Goal: Information Seeking & Learning: Learn about a topic

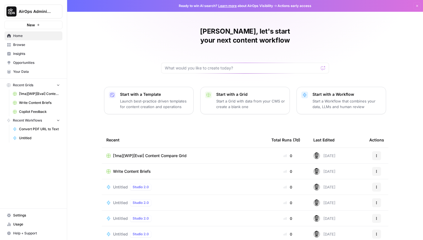
click at [26, 215] on span "Settings" at bounding box center [36, 214] width 47 height 5
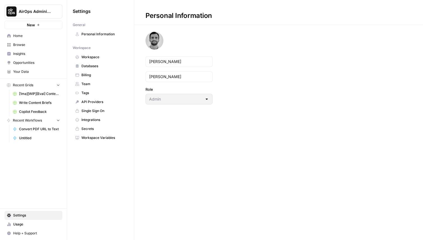
click at [100, 133] on link "Workspace Variables" at bounding box center [101, 137] width 56 height 9
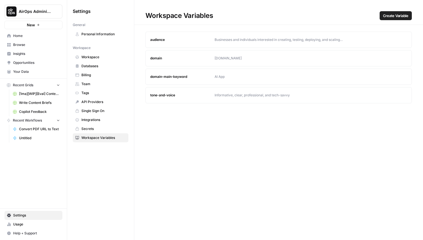
click at [395, 19] on button "Create Variable" at bounding box center [395, 15] width 32 height 9
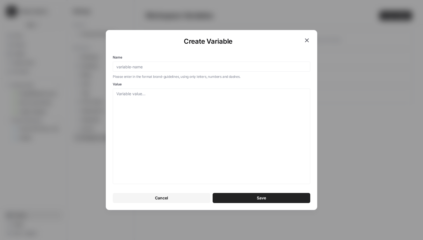
click at [308, 38] on icon "button" at bounding box center [306, 40] width 7 height 7
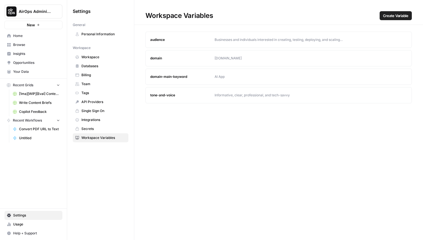
click at [100, 110] on span "Single Sign On" at bounding box center [103, 110] width 44 height 5
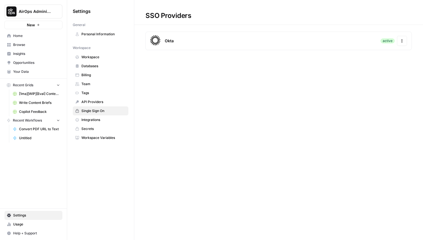
click at [100, 91] on span "Tags" at bounding box center [103, 92] width 44 height 5
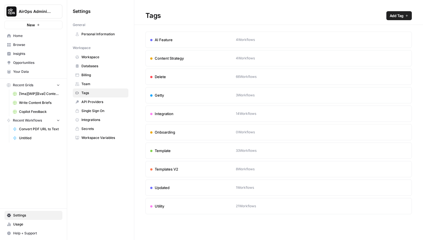
click at [92, 84] on span "Team" at bounding box center [103, 83] width 44 height 5
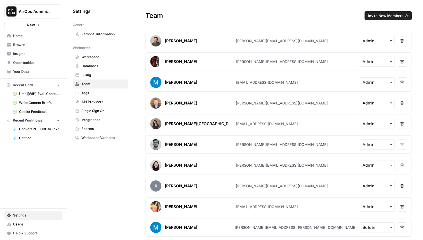
click at [28, 34] on span "Home" at bounding box center [36, 35] width 47 height 5
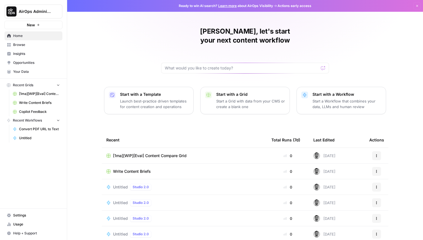
click at [49, 8] on button "AirOps Administrative" at bounding box center [33, 11] width 58 height 14
click at [212, 117] on div "Martin, let's start your next content workflow Start with a Template Launch bes…" at bounding box center [245, 133] width 356 height 266
click at [36, 10] on span "AirOps Administrative" at bounding box center [36, 12] width 34 height 6
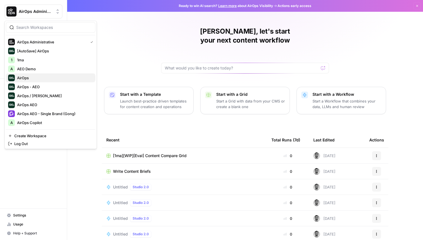
click at [44, 78] on span "AirOps" at bounding box center [54, 78] width 74 height 6
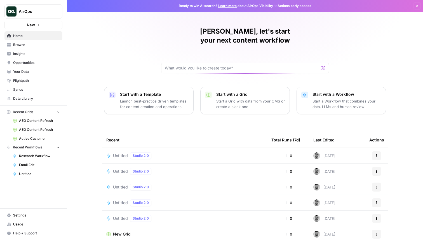
click at [35, 56] on span "Insights" at bounding box center [36, 53] width 47 height 5
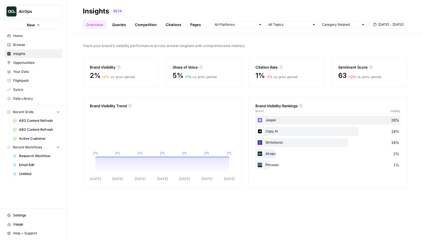
click at [120, 28] on link "Queries" at bounding box center [119, 24] width 20 height 9
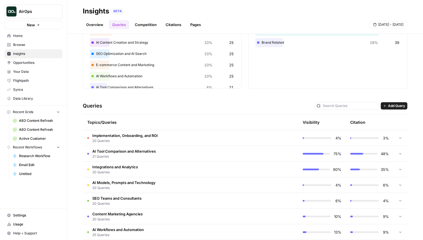
scroll to position [65, 0]
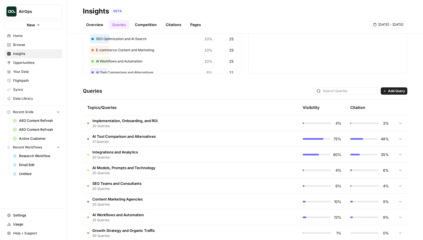
click at [211, 124] on td "Implementation, Onboarding, and ROI 20 Queries" at bounding box center [167, 122] width 168 height 15
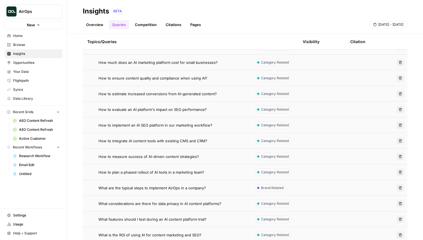
scroll to position [231, 0]
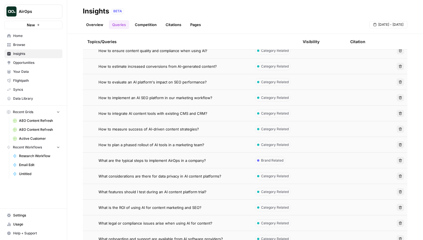
click at [207, 150] on td "How to plan a phased rollout of AI tools in a marketing team?" at bounding box center [167, 144] width 168 height 15
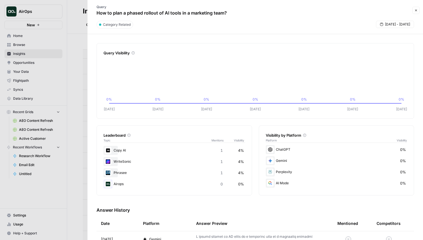
click at [416, 10] on icon "button" at bounding box center [415, 10] width 3 height 3
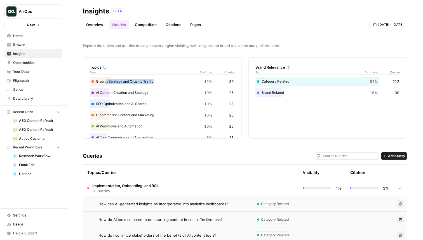
drag, startPoint x: 106, startPoint y: 81, endPoint x: 191, endPoint y: 81, distance: 85.0
click at [191, 81] on div "Growth Strategy and Organic Traffic 12% 30" at bounding box center [162, 81] width 145 height 9
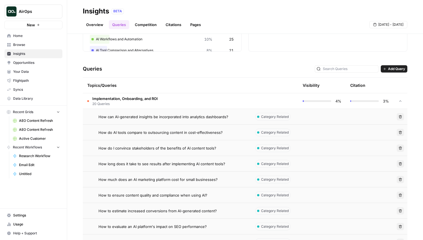
scroll to position [93, 0]
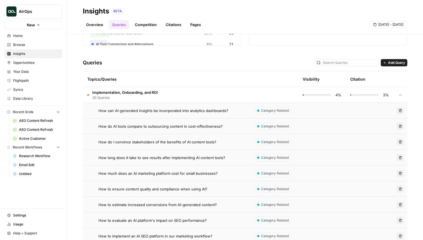
click at [283, 113] on div "Category Related" at bounding box center [272, 110] width 35 height 8
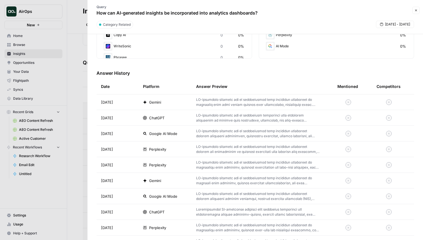
scroll to position [119, 0]
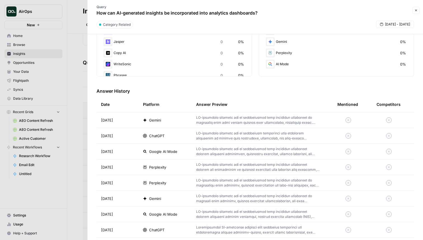
click at [417, 11] on icon "button" at bounding box center [415, 10] width 3 height 3
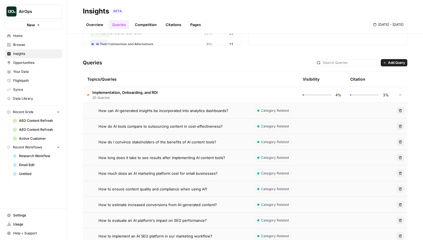
click at [180, 24] on link "Citations" at bounding box center [173, 24] width 22 height 9
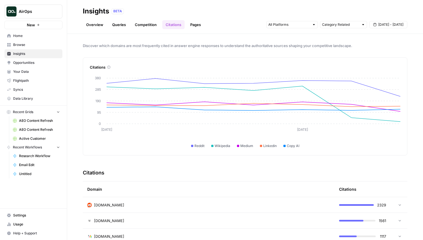
click at [48, 13] on span "AirOps" at bounding box center [36, 12] width 34 height 6
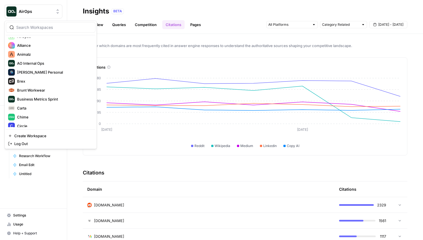
scroll to position [153, 0]
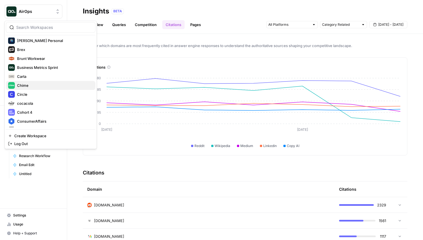
click at [31, 82] on span "Chime" at bounding box center [54, 85] width 74 height 6
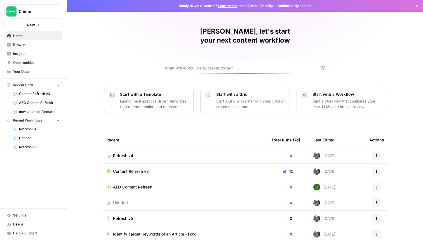
click at [28, 53] on span "Insights" at bounding box center [36, 53] width 47 height 5
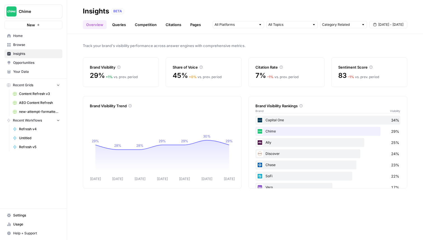
click at [120, 25] on link "Queries" at bounding box center [119, 24] width 20 height 9
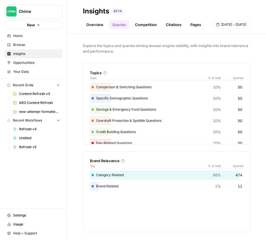
click at [148, 24] on link "Competition" at bounding box center [145, 24] width 29 height 9
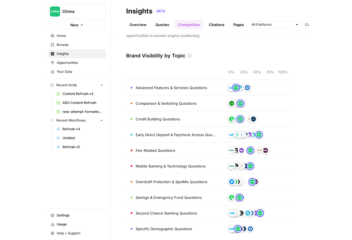
scroll to position [21, 0]
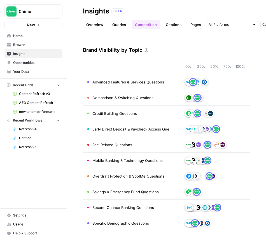
click at [125, 25] on link "Queries" at bounding box center [119, 24] width 20 height 9
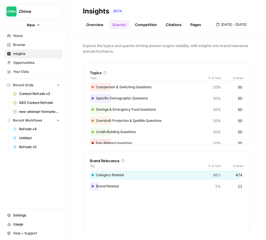
click at [193, 25] on link "Pages" at bounding box center [195, 24] width 17 height 9
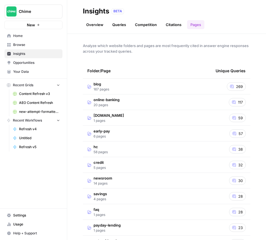
click at [99, 25] on link "Overview" at bounding box center [95, 24] width 24 height 9
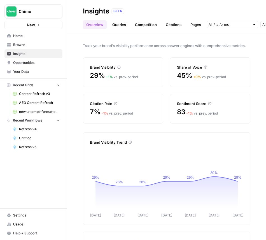
click at [31, 70] on span "Your Data" at bounding box center [36, 71] width 47 height 5
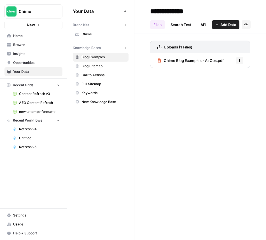
click at [182, 27] on link "Search Test" at bounding box center [181, 24] width 28 height 9
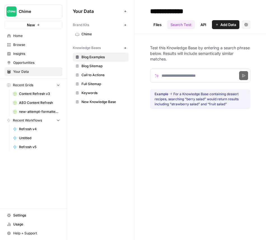
click at [201, 28] on link "API" at bounding box center [203, 24] width 13 height 9
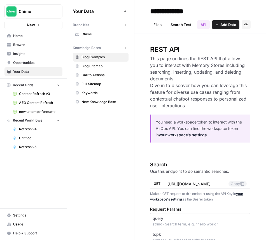
click at [161, 29] on link "Files" at bounding box center [157, 24] width 15 height 9
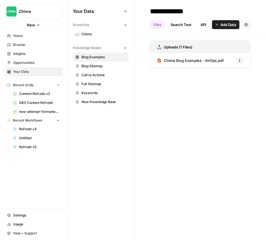
click at [103, 85] on span "Full Sitemap" at bounding box center [103, 83] width 44 height 5
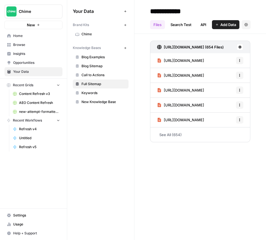
click at [38, 59] on link "Opportunities" at bounding box center [33, 62] width 58 height 9
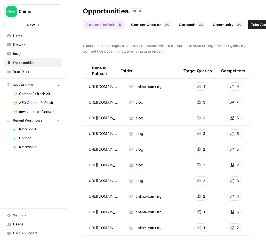
click at [151, 26] on link "Content Creation 0 0 1" at bounding box center [150, 24] width 46 height 9
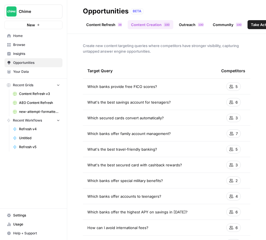
click at [198, 26] on span "1" at bounding box center [199, 24] width 2 height 4
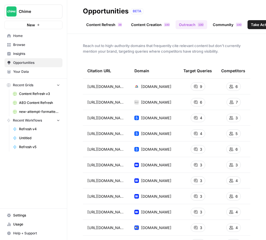
click at [222, 26] on link "Community 0 0 1" at bounding box center [227, 24] width 36 height 9
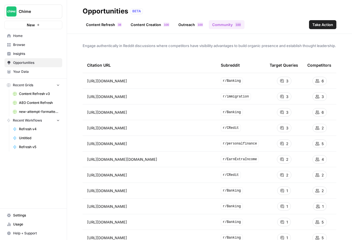
click at [189, 29] on header "Opportunities BETA Content Refresh 8 3 Content Creation 0 0 1 Outreach 0 0 1 Co…" at bounding box center [209, 17] width 285 height 34
click at [182, 25] on link "Outreach 0 0 1" at bounding box center [191, 24] width 32 height 9
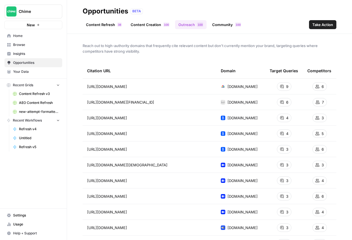
click at [153, 24] on link "Content Creation 0 0 1" at bounding box center [150, 24] width 46 height 9
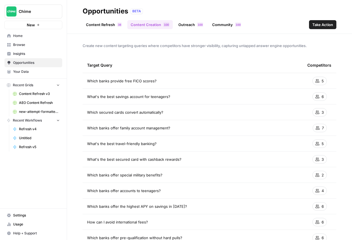
click at [179, 23] on link "Outreach 0 0 1" at bounding box center [191, 24] width 32 height 9
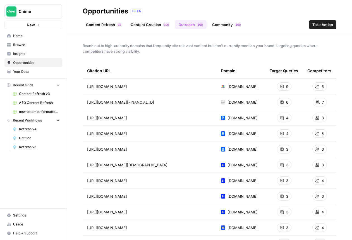
click at [221, 24] on link "Community 0 0 1" at bounding box center [227, 24] width 36 height 9
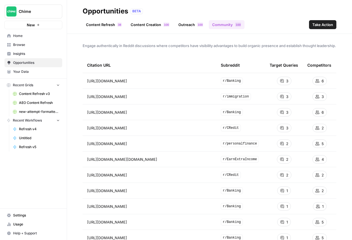
click at [171, 26] on link "Content Creation 0 0 1" at bounding box center [150, 24] width 46 height 9
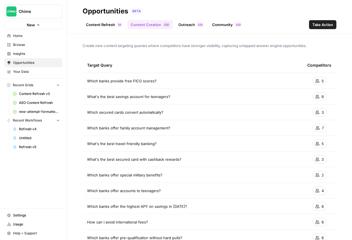
click at [113, 27] on link "Content Refresh 8 3" at bounding box center [104, 24] width 42 height 9
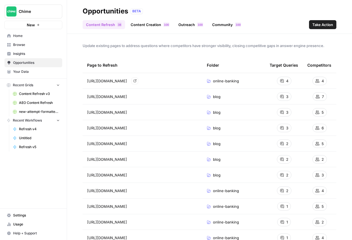
click at [138, 82] on link "Go to page" at bounding box center [135, 80] width 7 height 7
click at [30, 36] on span "Home" at bounding box center [36, 35] width 47 height 5
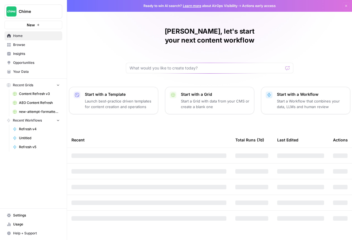
click at [32, 53] on span "Insights" at bounding box center [36, 53] width 47 height 5
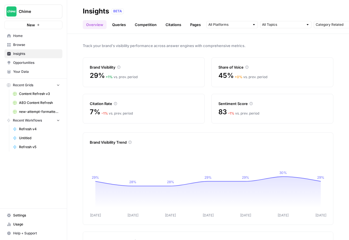
click at [168, 23] on link "Citations" at bounding box center [173, 24] width 22 height 9
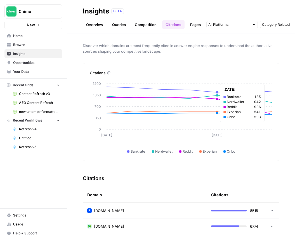
scroll to position [146, 0]
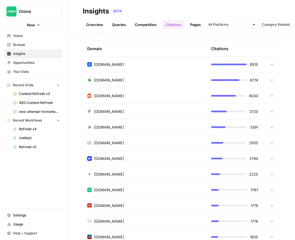
click at [271, 61] on td at bounding box center [270, 63] width 17 height 15
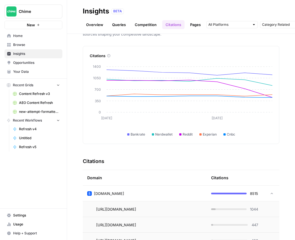
scroll to position [0, 0]
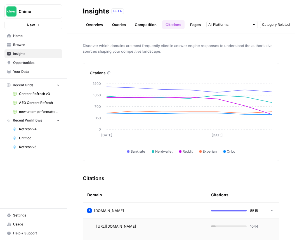
click at [272, 209] on icon at bounding box center [272, 210] width 4 height 4
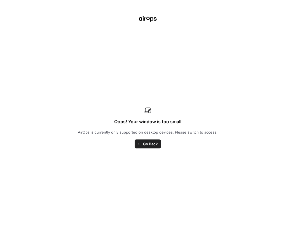
scroll to position [98, 0]
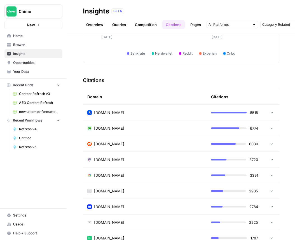
click at [151, 113] on div "[DOMAIN_NAME]" at bounding box center [144, 113] width 115 height 6
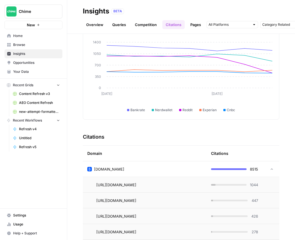
scroll to position [6, 0]
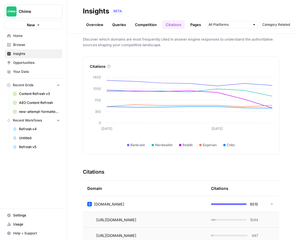
click at [241, 204] on div at bounding box center [228, 204] width 35 height 2
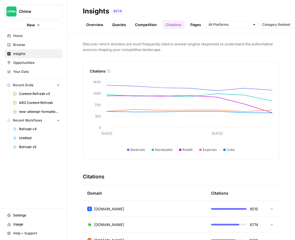
scroll to position [0, 0]
